Goal: Find specific page/section: Find specific page/section

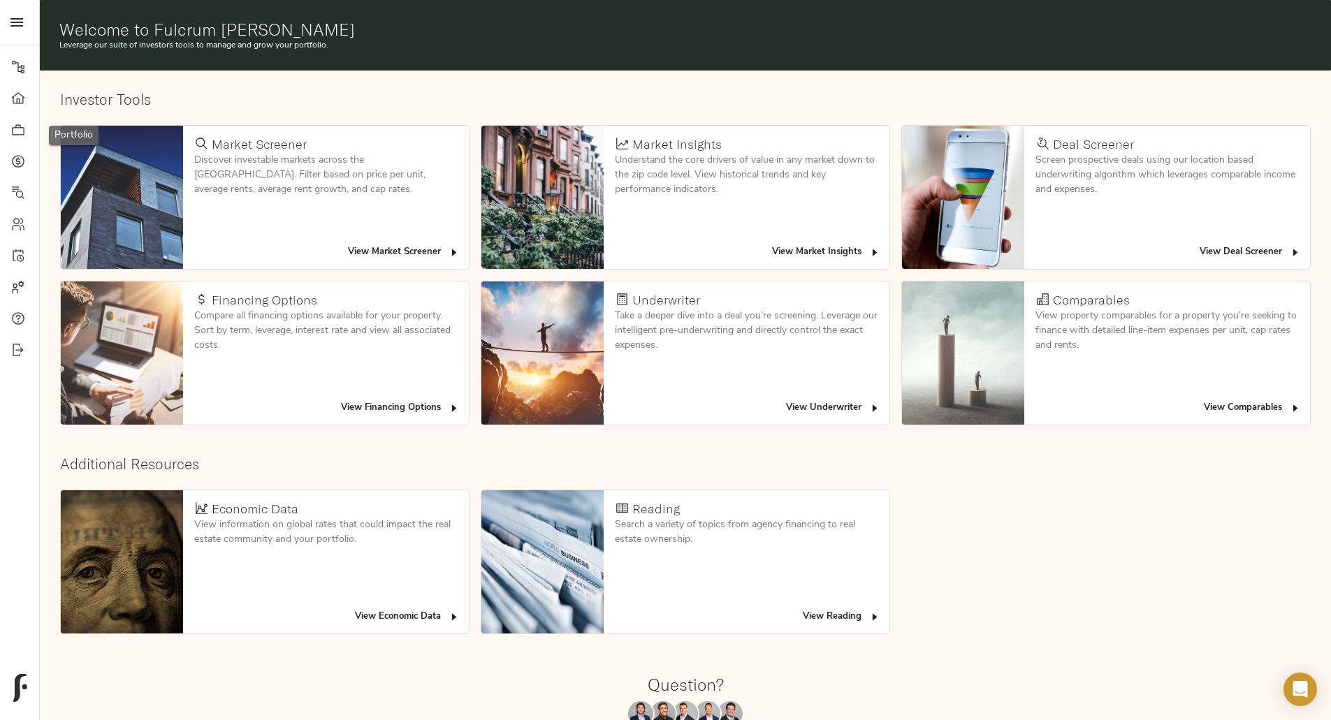
click at [12, 142] on link "Portfolio" at bounding box center [19, 129] width 39 height 31
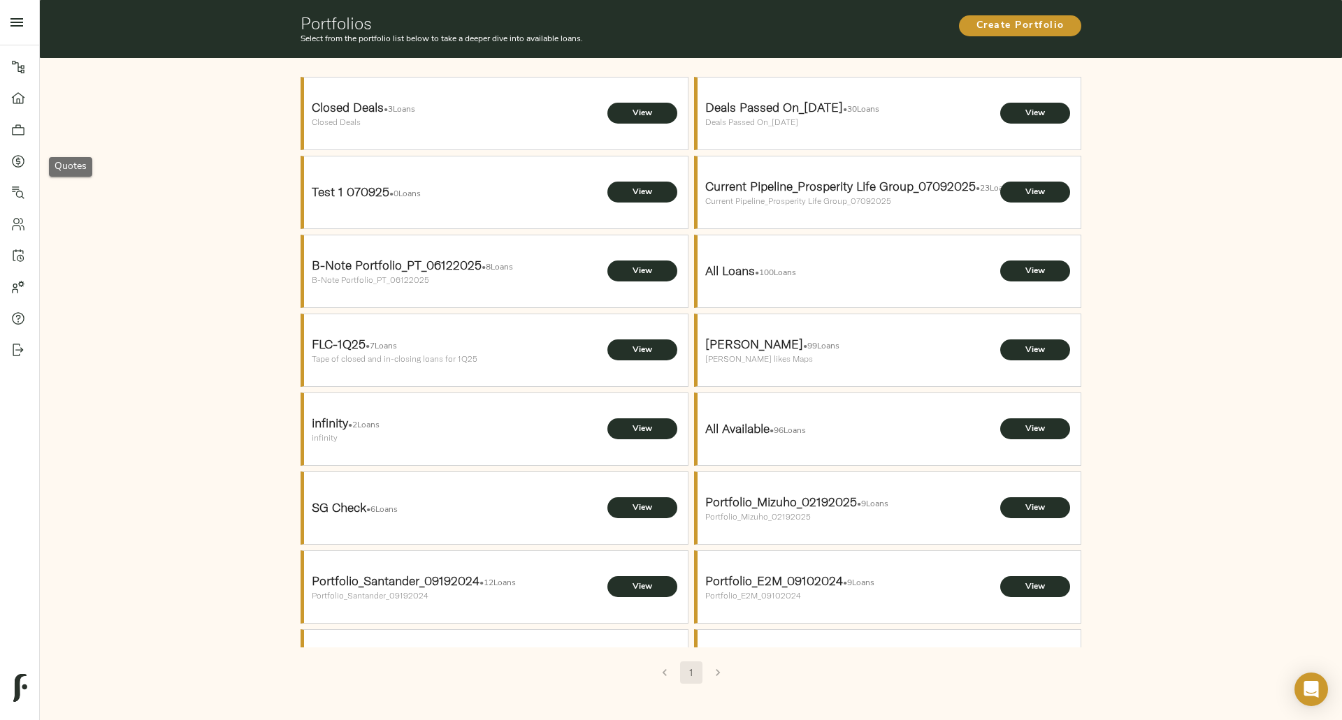
click at [19, 159] on icon at bounding box center [18, 161] width 4 height 8
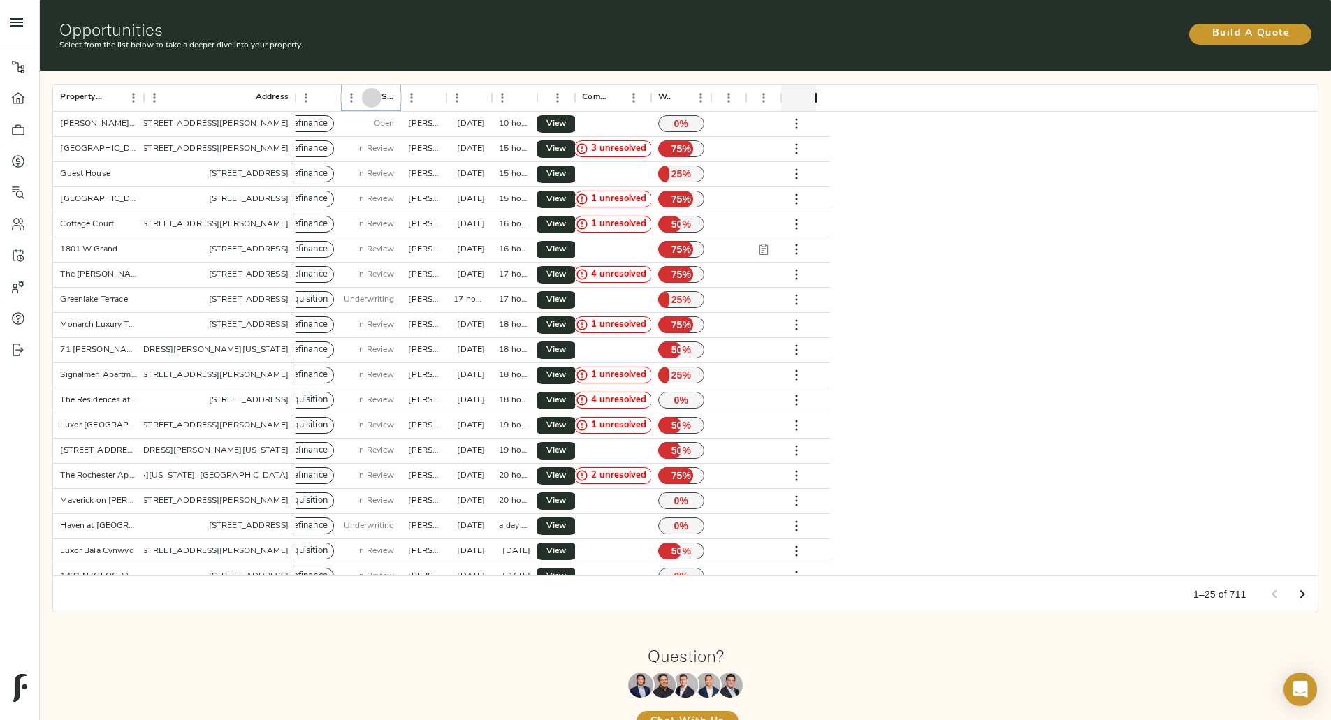
click at [382, 93] on button "Sort" at bounding box center [372, 98] width 20 height 20
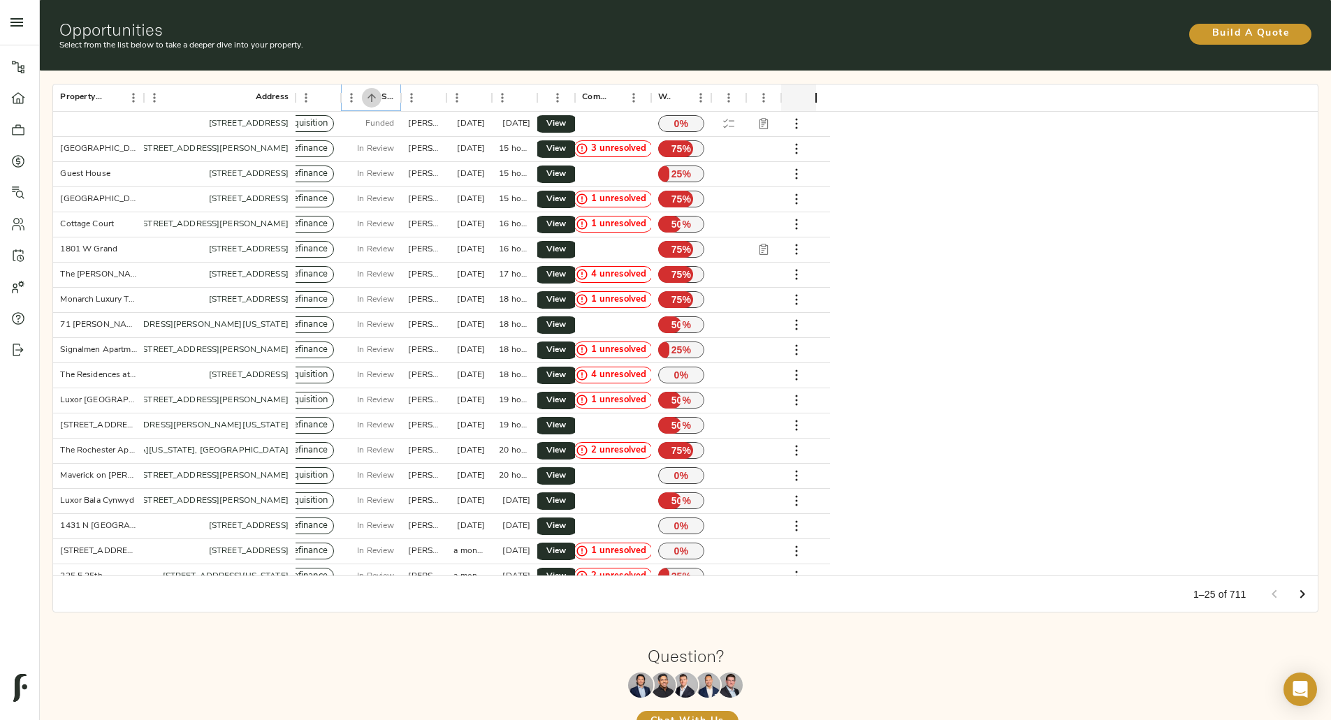
click at [382, 93] on button "Sort" at bounding box center [372, 98] width 20 height 20
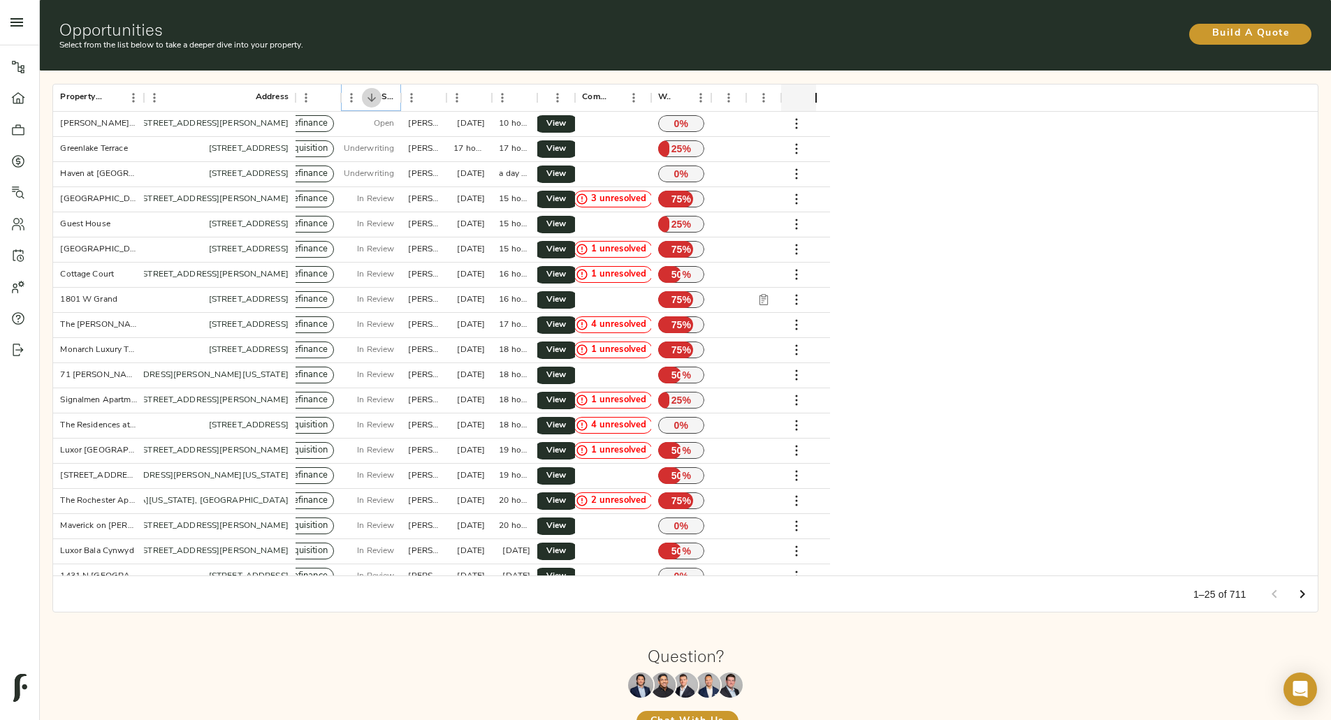
click at [382, 93] on button "Sort" at bounding box center [372, 98] width 20 height 20
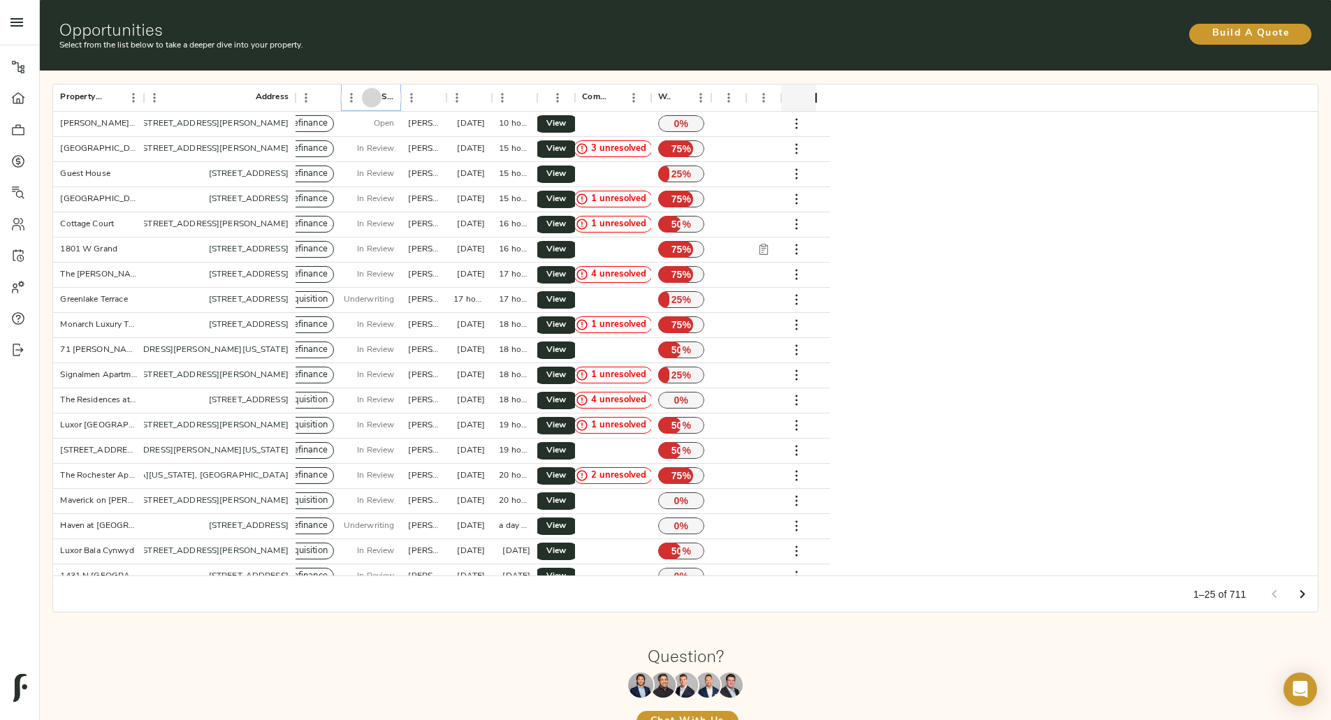
click at [376, 94] on icon "Sort" at bounding box center [372, 98] width 8 height 8
